Goal: Navigation & Orientation: Find specific page/section

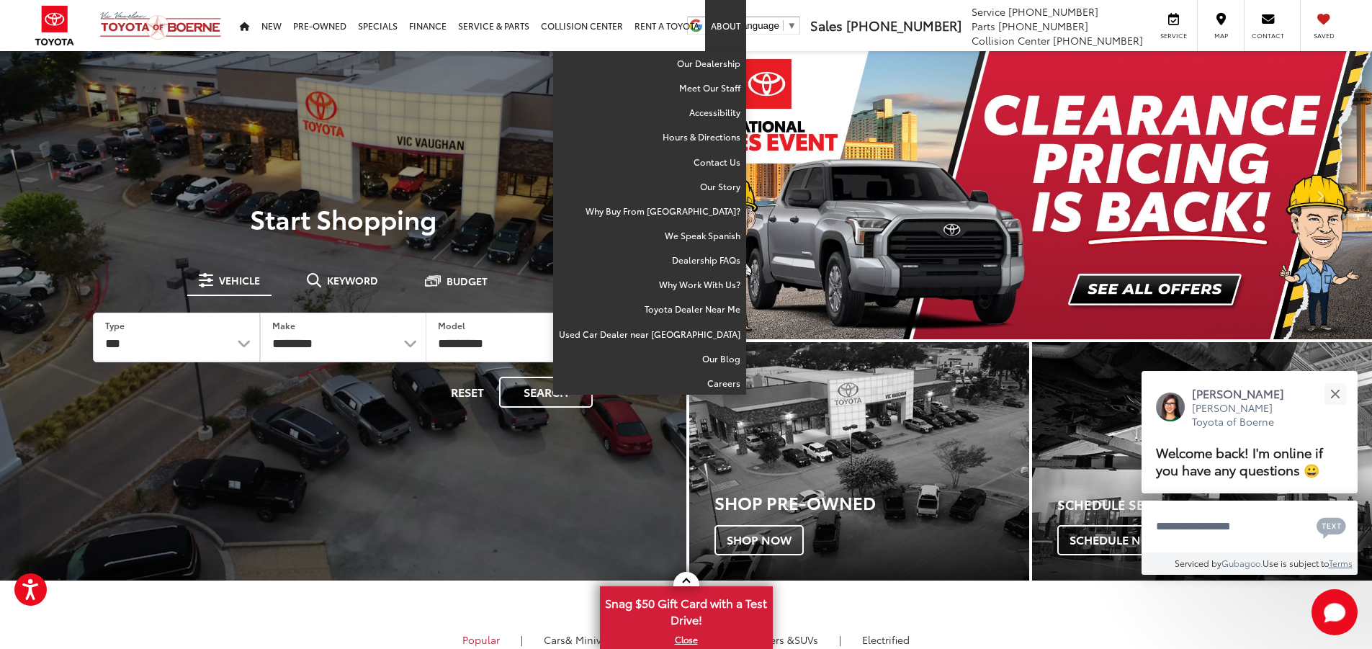
click at [722, 37] on link "About" at bounding box center [725, 25] width 41 height 51
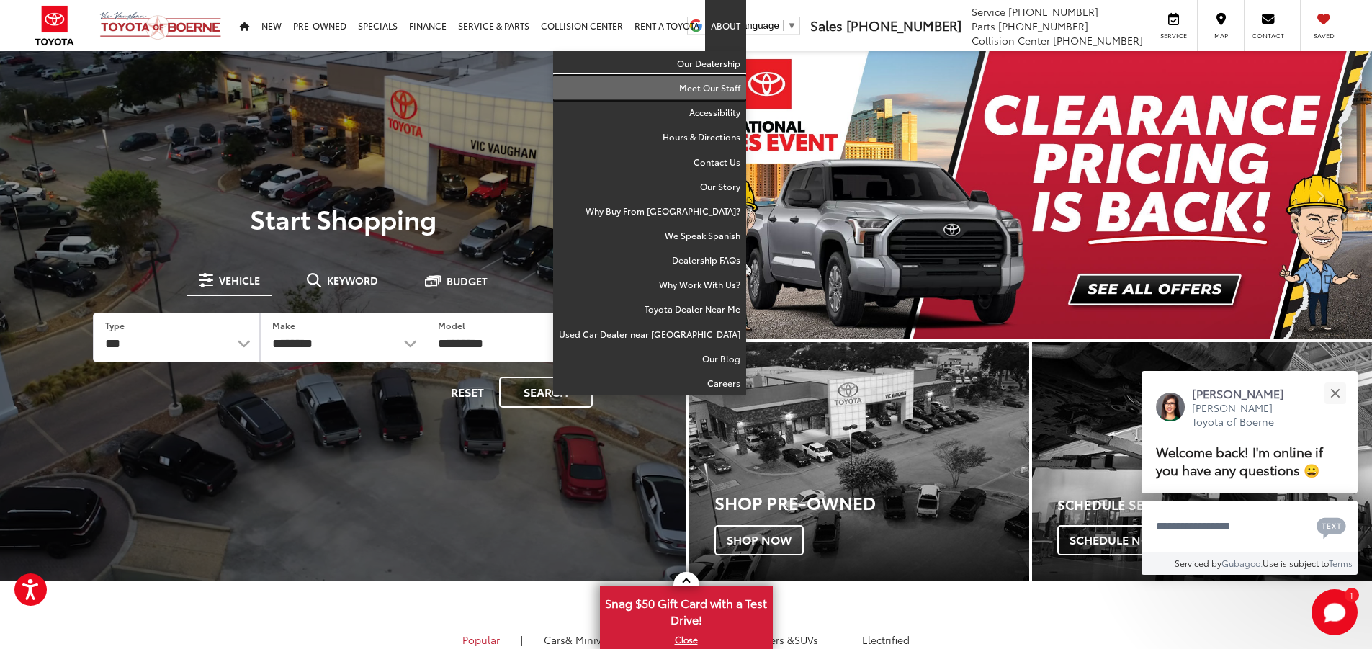
click at [709, 86] on link "Meet Our Staff" at bounding box center [649, 88] width 193 height 24
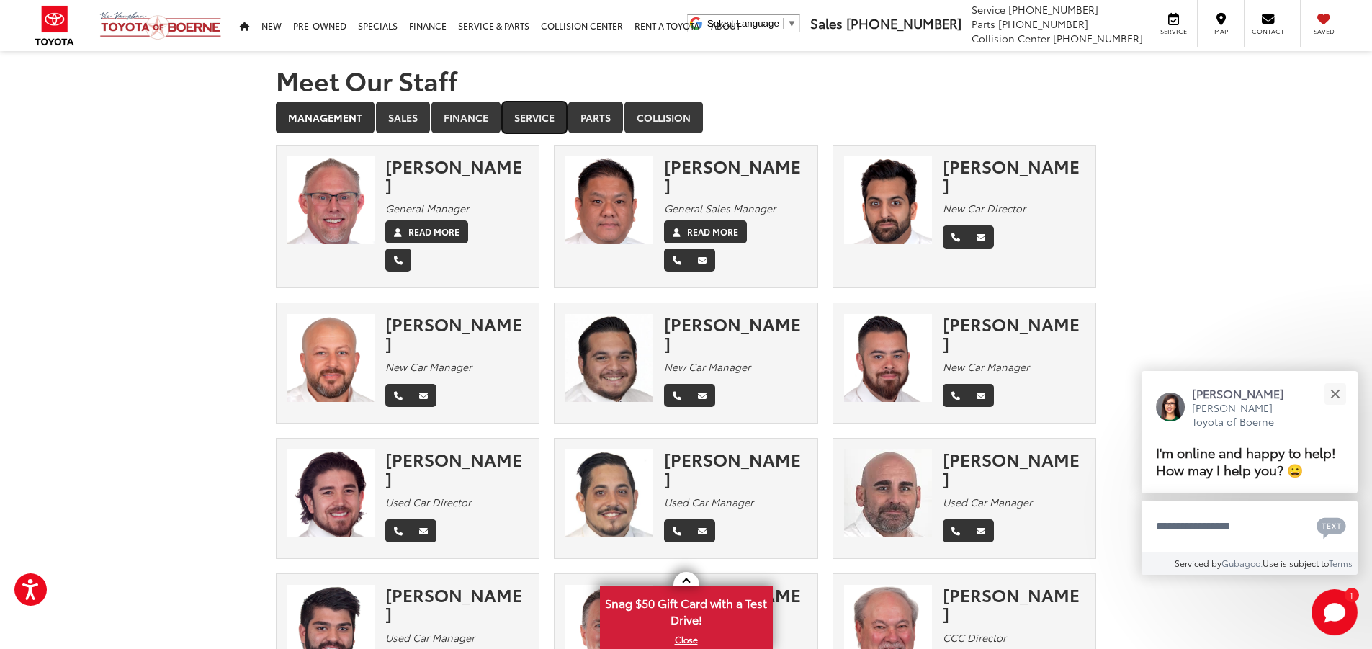
click at [519, 118] on link "Service" at bounding box center [534, 118] width 65 height 32
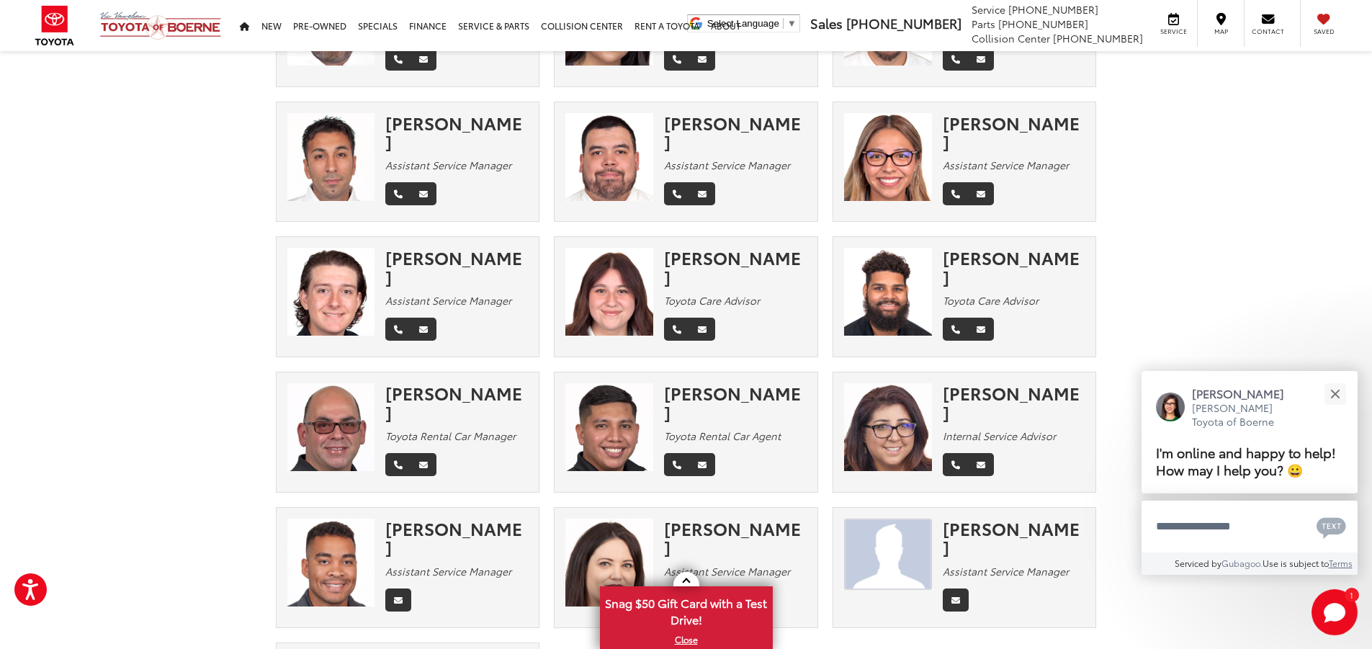
scroll to position [648, 0]
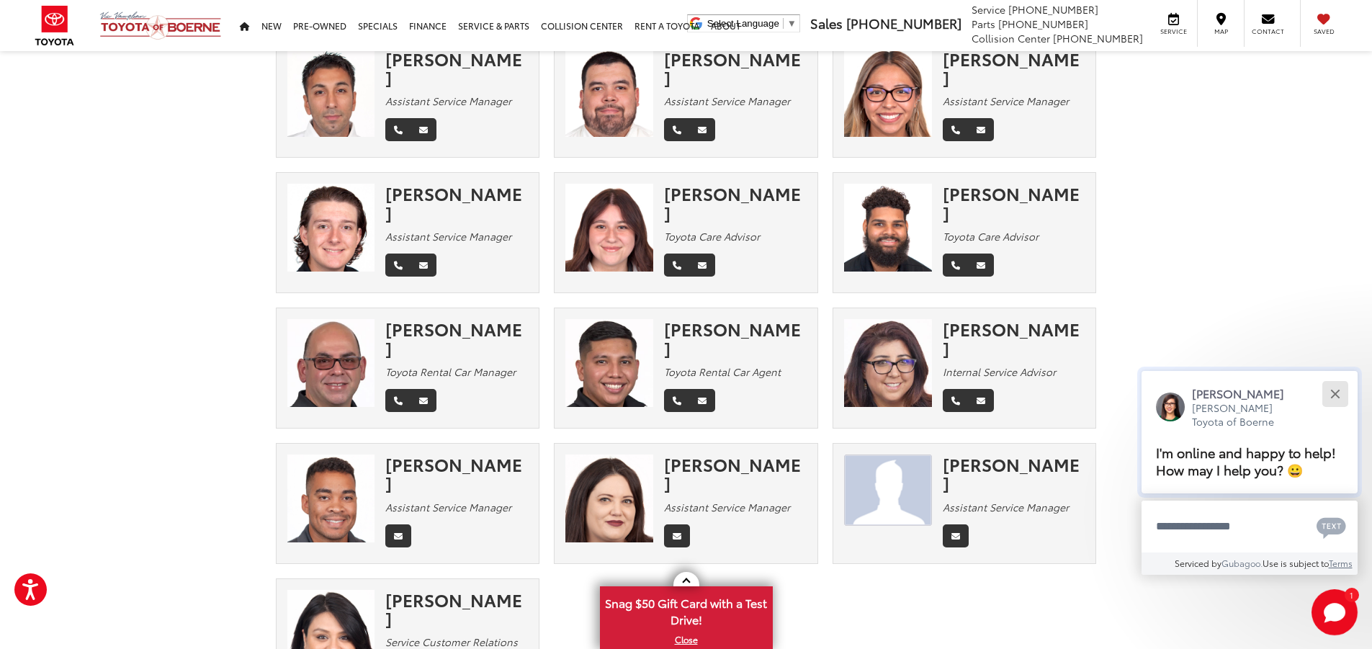
click at [1340, 390] on button "Close" at bounding box center [1334, 393] width 31 height 31
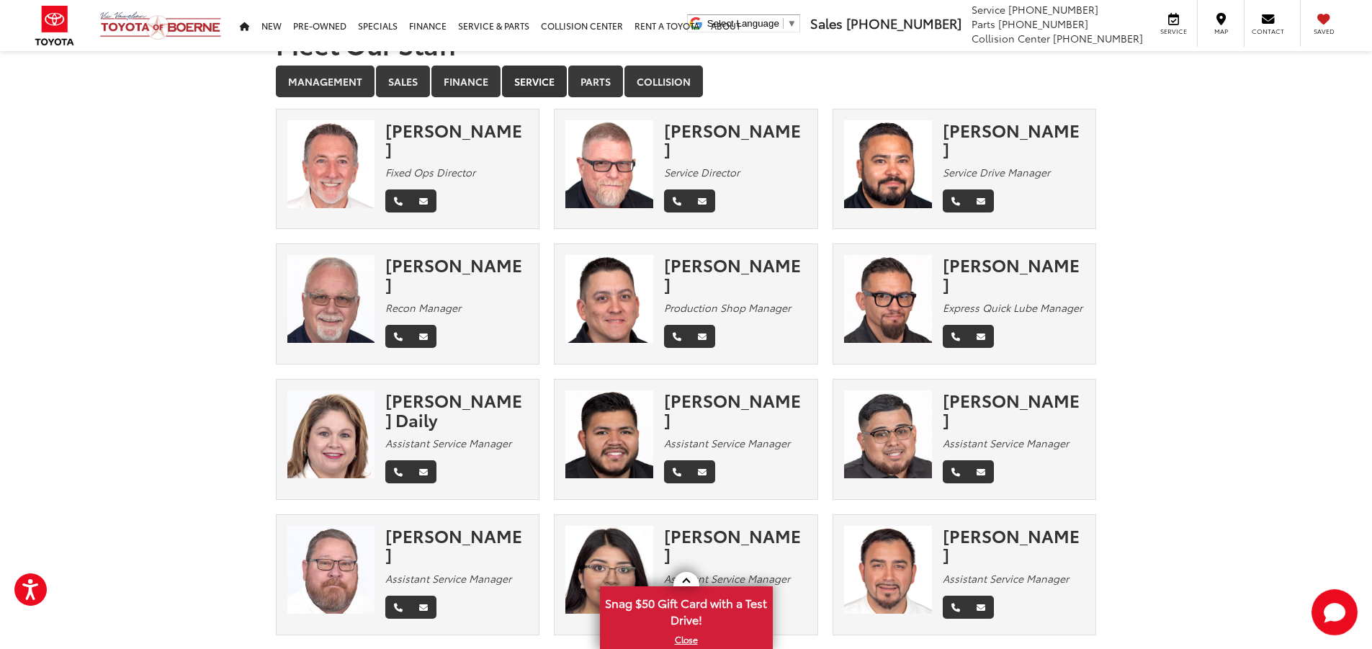
scroll to position [0, 0]
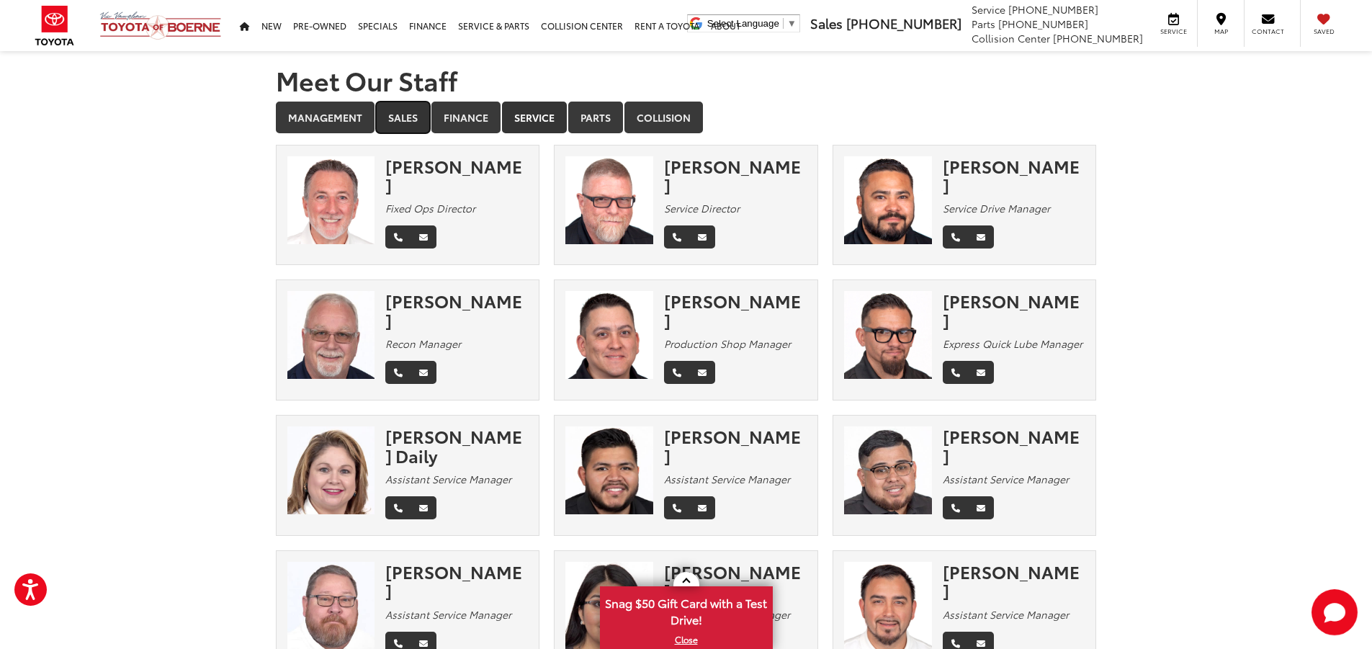
click at [385, 112] on link "Sales" at bounding box center [403, 118] width 54 height 32
